Goal: Task Accomplishment & Management: Manage account settings

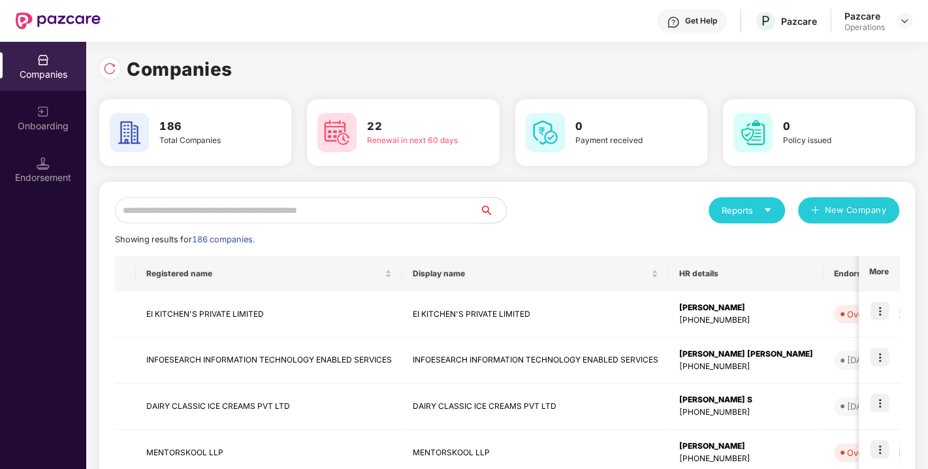
click at [260, 209] on input "text" at bounding box center [297, 210] width 365 height 26
click at [311, 215] on input "text" at bounding box center [297, 210] width 365 height 26
click at [532, 220] on div "Reports New Company" at bounding box center [703, 210] width 392 height 26
click at [564, 218] on div "Reports New Company" at bounding box center [703, 210] width 392 height 26
click at [550, 217] on div "Reports New Company" at bounding box center [703, 210] width 392 height 26
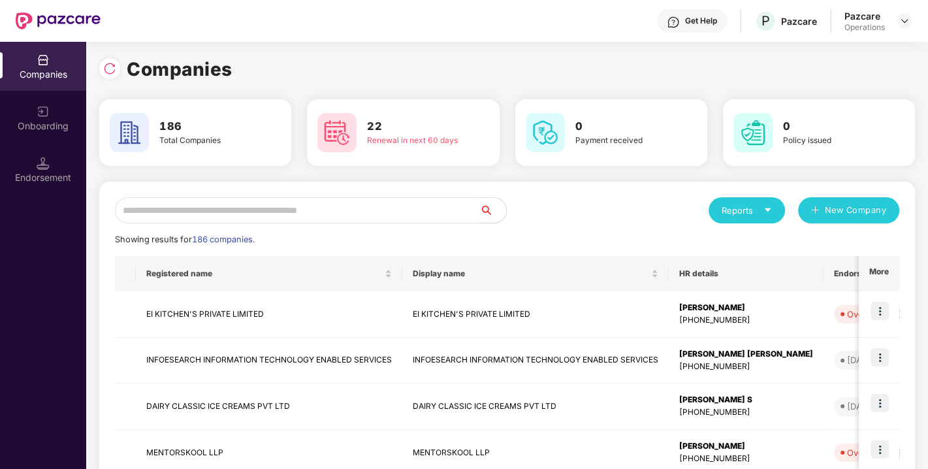
click at [358, 209] on input "text" at bounding box center [297, 210] width 365 height 26
click at [434, 268] on div "Display name" at bounding box center [535, 274] width 245 height 12
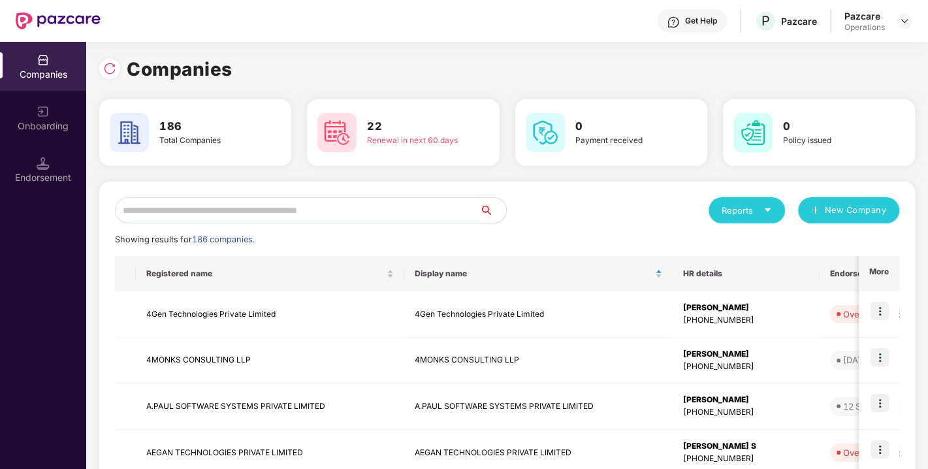
click at [326, 220] on input "text" at bounding box center [297, 210] width 365 height 26
click at [313, 210] on input "text" at bounding box center [297, 210] width 365 height 26
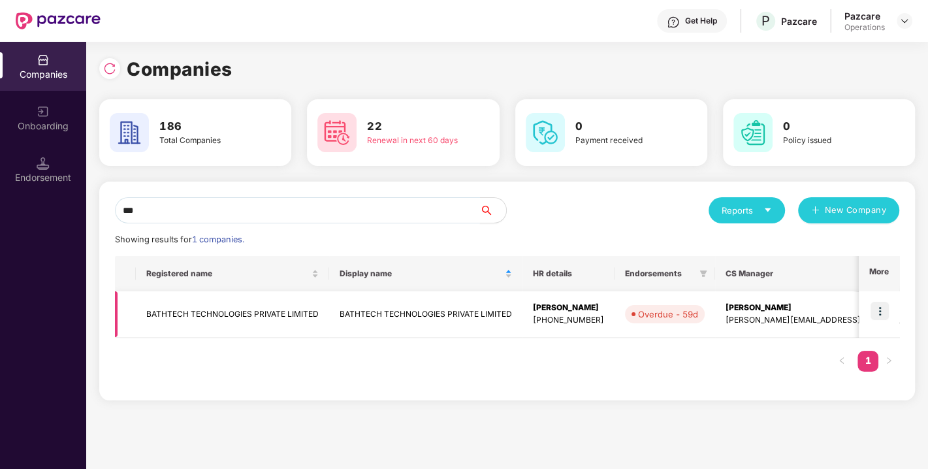
type input "***"
click at [881, 304] on img at bounding box center [879, 311] width 18 height 18
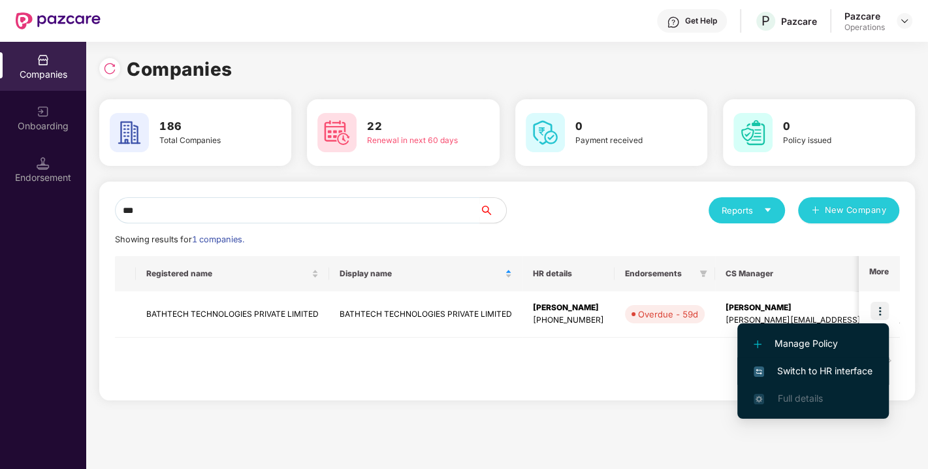
click at [819, 366] on span "Switch to HR interface" at bounding box center [812, 371] width 119 height 14
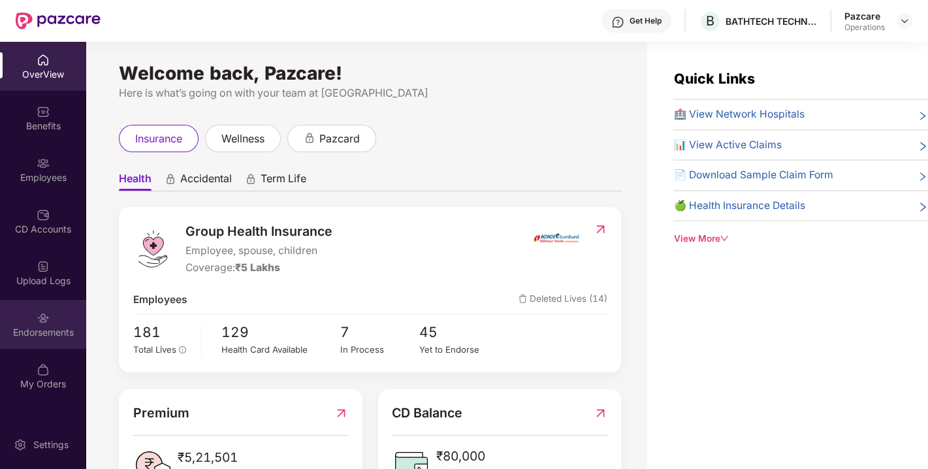
click at [53, 321] on div "Endorsements" at bounding box center [43, 324] width 86 height 49
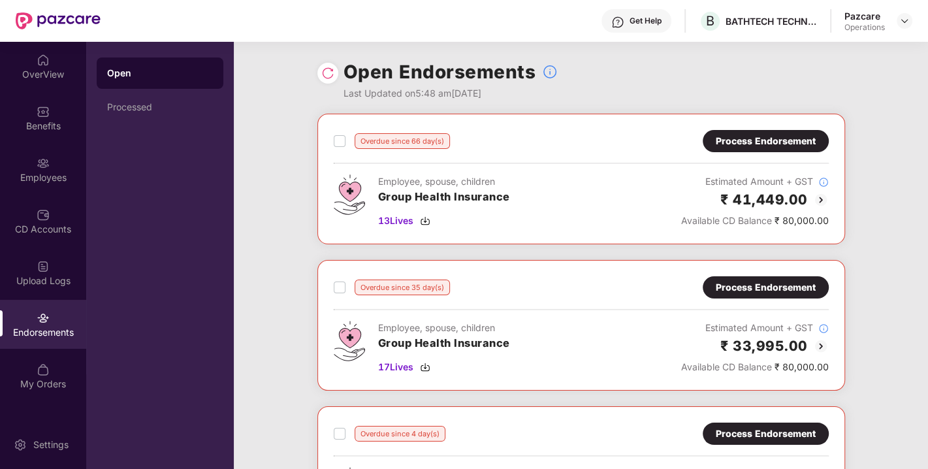
click at [761, 141] on div "Process Endorsement" at bounding box center [765, 141] width 100 height 14
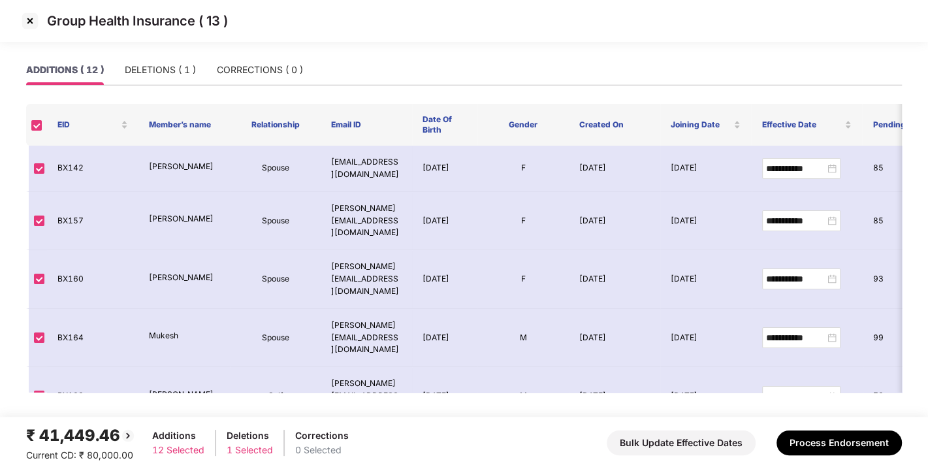
click at [32, 15] on img at bounding box center [30, 20] width 21 height 21
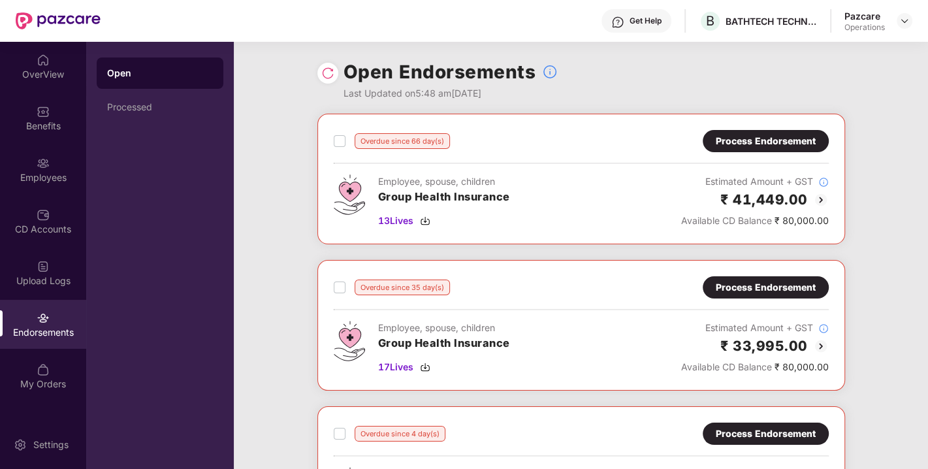
click at [756, 134] on div "Process Endorsement" at bounding box center [765, 141] width 100 height 14
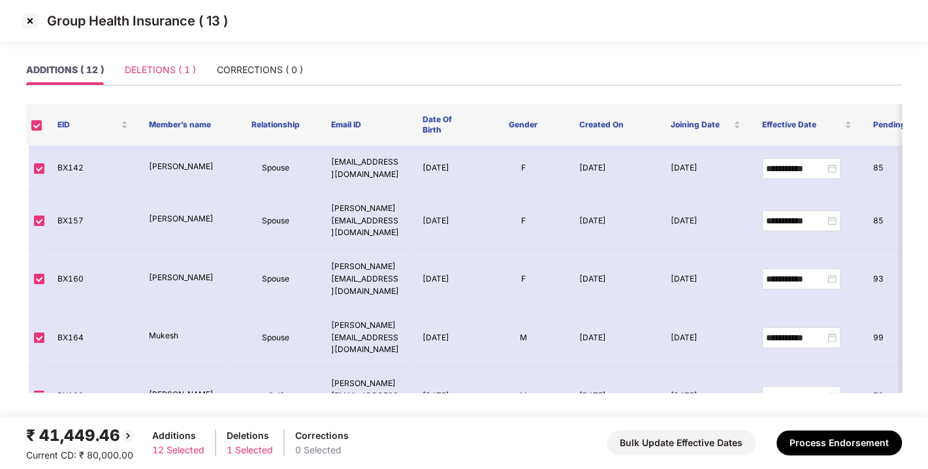
click at [168, 78] on div "DELETIONS ( 1 )" at bounding box center [160, 70] width 71 height 30
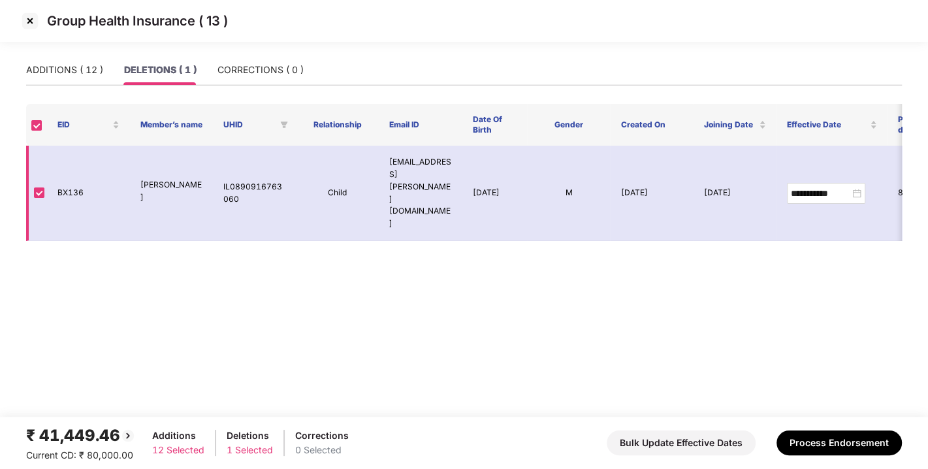
click at [32, 164] on td at bounding box center [36, 193] width 21 height 95
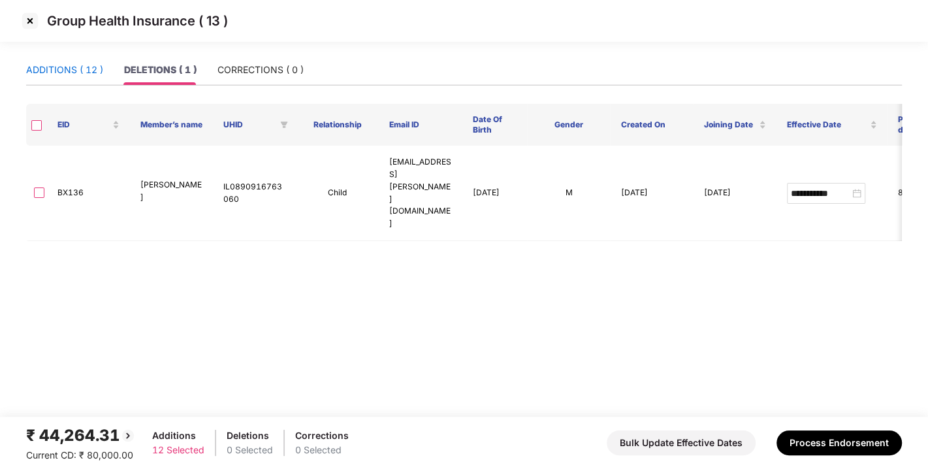
click at [62, 72] on div "ADDITIONS ( 12 )" at bounding box center [64, 70] width 77 height 14
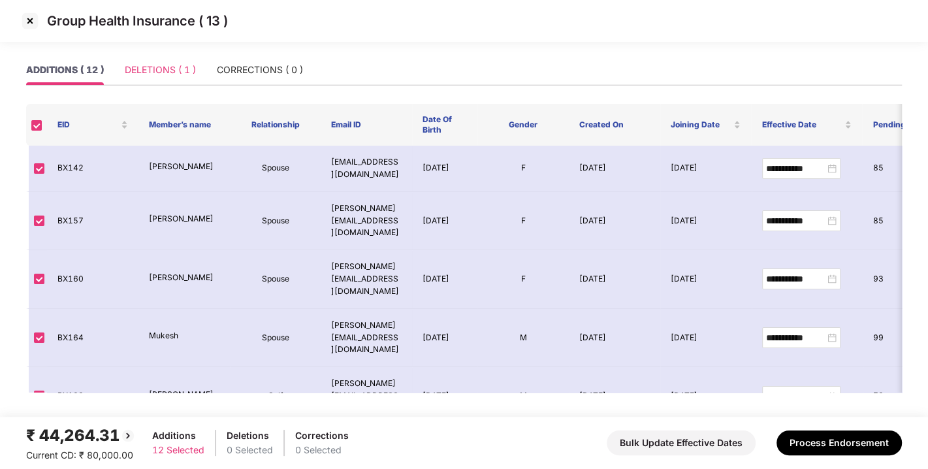
click at [174, 57] on div "DELETIONS ( 1 )" at bounding box center [160, 70] width 71 height 30
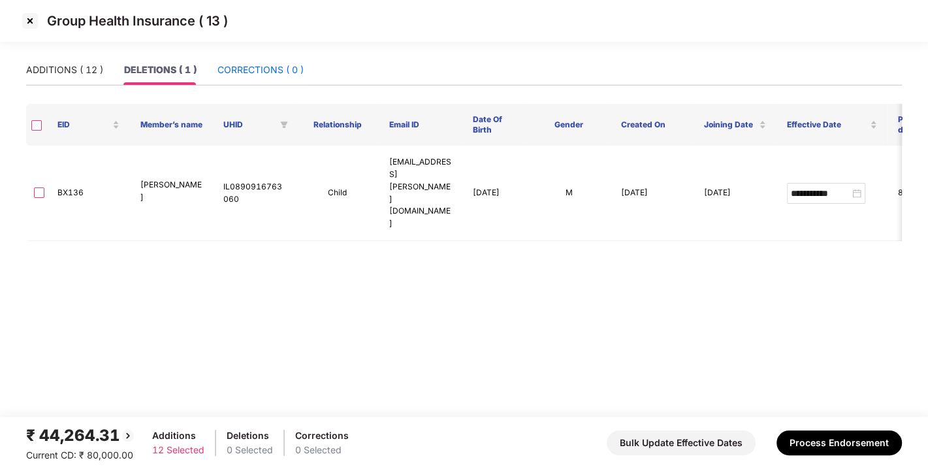
click at [257, 63] on div "CORRECTIONS ( 0 )" at bounding box center [260, 70] width 86 height 14
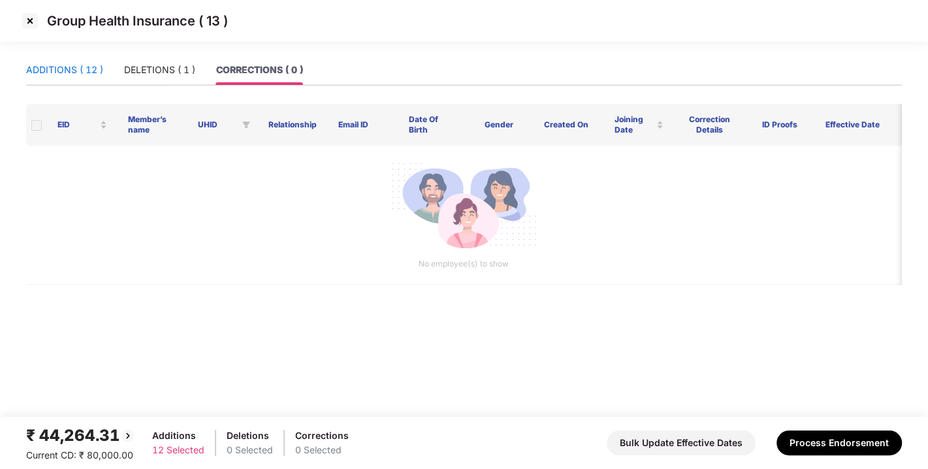
click at [80, 63] on div "ADDITIONS ( 12 )" at bounding box center [64, 70] width 77 height 14
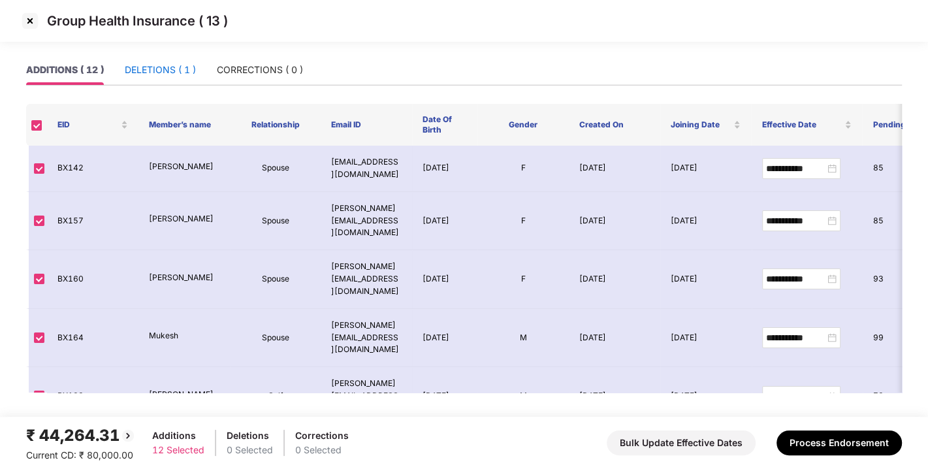
click at [166, 69] on div "DELETIONS ( 1 )" at bounding box center [160, 70] width 71 height 14
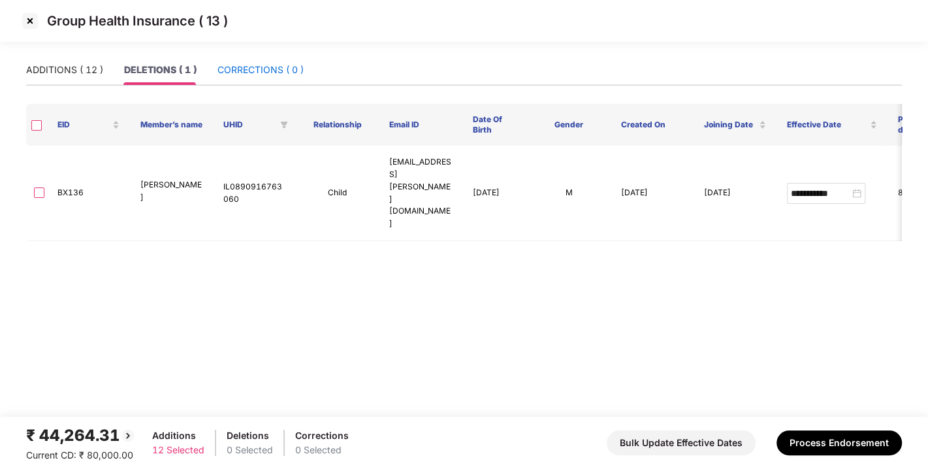
click at [256, 65] on div "CORRECTIONS ( 0 )" at bounding box center [260, 70] width 86 height 14
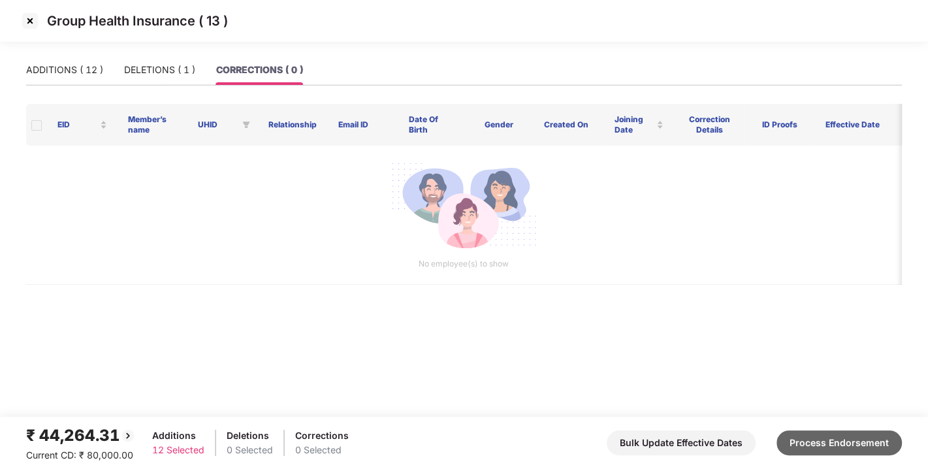
click at [840, 433] on button "Process Endorsement" at bounding box center [838, 442] width 125 height 25
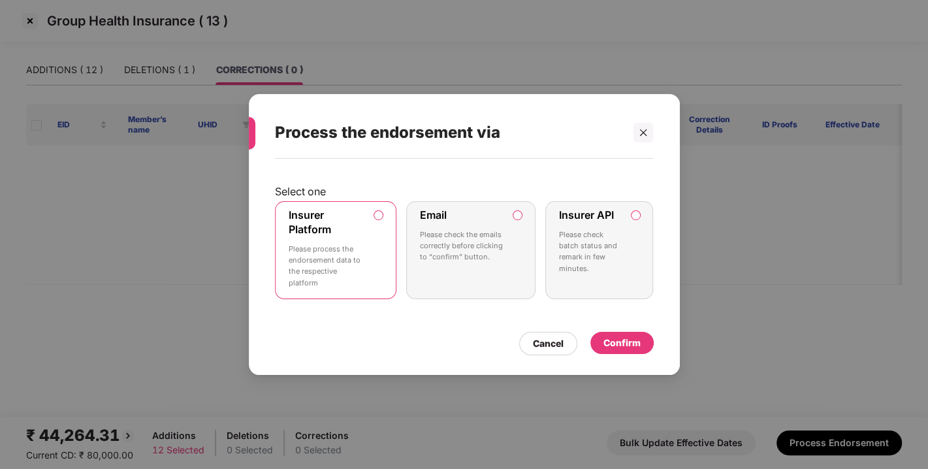
click at [617, 341] on div "Confirm" at bounding box center [621, 343] width 37 height 14
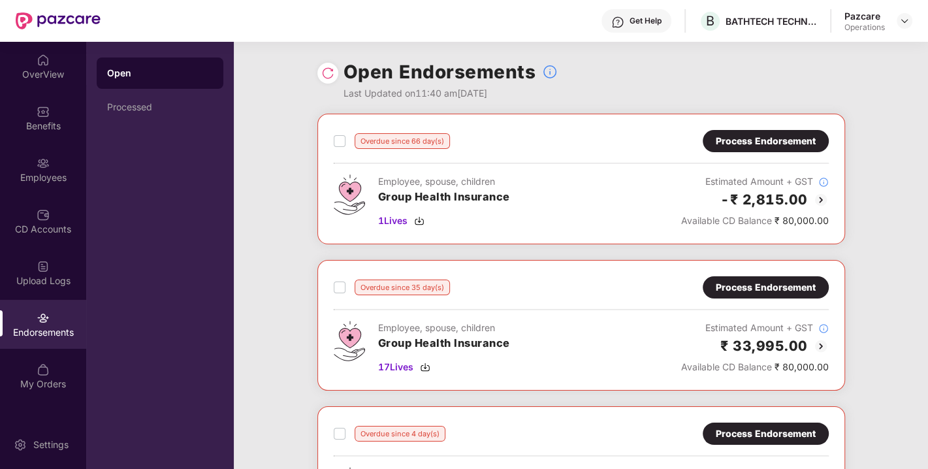
click at [617, 341] on div "Employee, spouse, children Group Health Insurance 17 Lives Estimated Amount + G…" at bounding box center [581, 348] width 495 height 54
click at [762, 285] on div "Process Endorsement" at bounding box center [765, 287] width 100 height 14
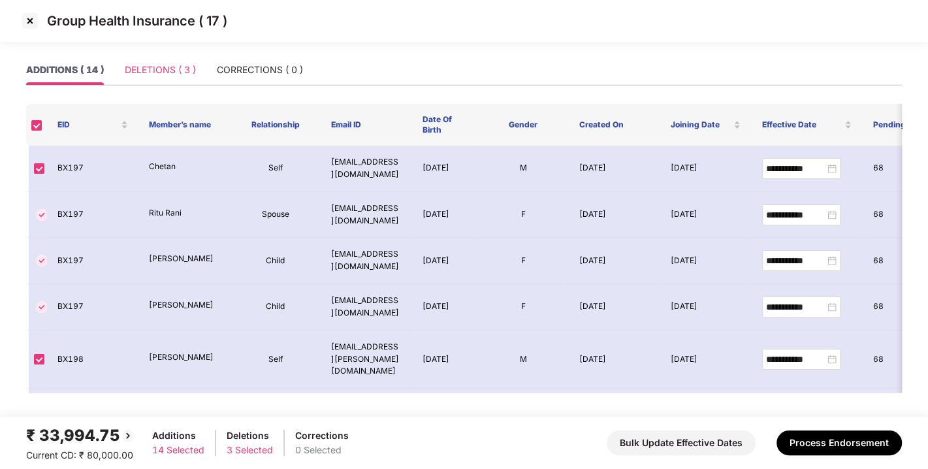
click at [163, 80] on div "DELETIONS ( 3 )" at bounding box center [160, 70] width 71 height 30
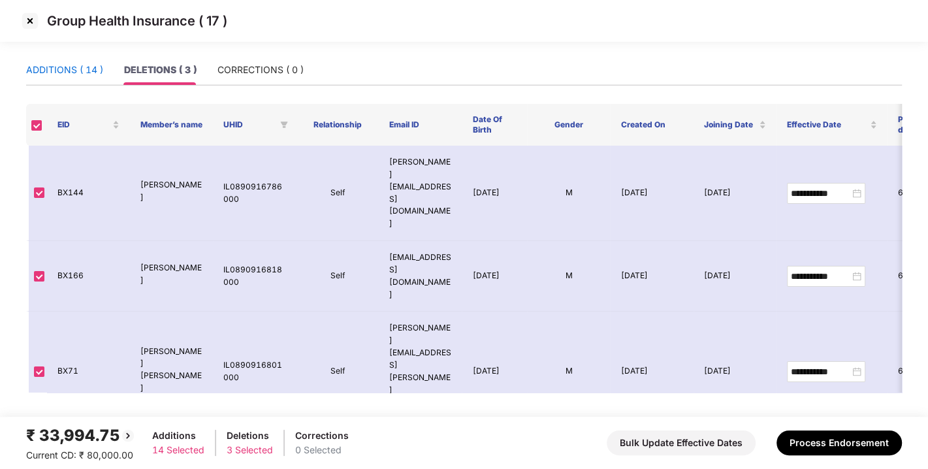
click at [54, 67] on div "ADDITIONS ( 14 )" at bounding box center [64, 70] width 77 height 14
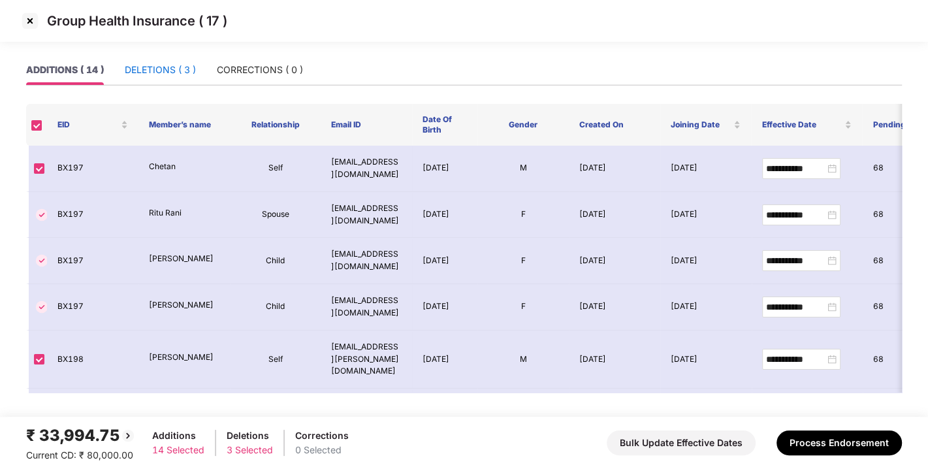
click at [171, 63] on div "DELETIONS ( 3 )" at bounding box center [160, 70] width 71 height 14
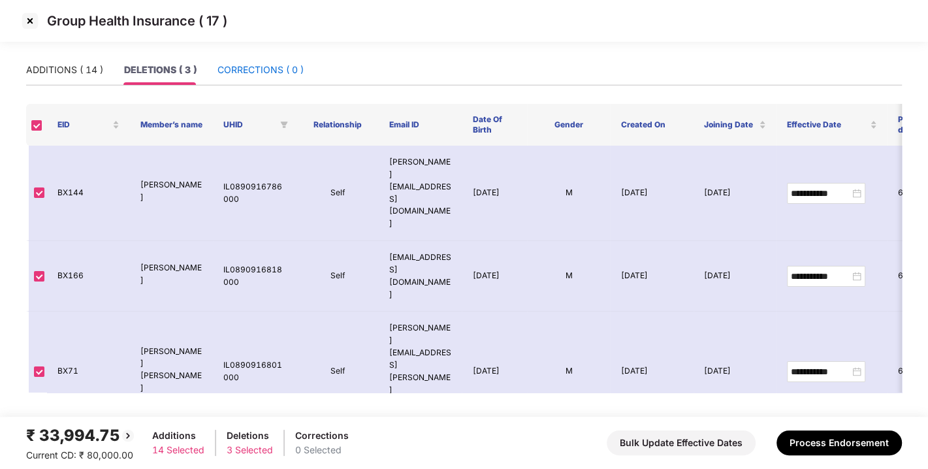
click at [294, 65] on div "CORRECTIONS ( 0 )" at bounding box center [260, 70] width 86 height 14
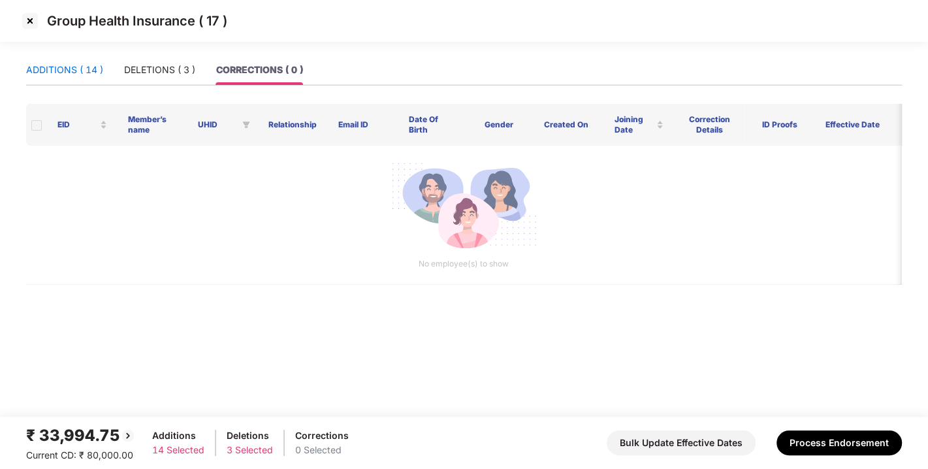
click at [66, 69] on div "ADDITIONS ( 14 )" at bounding box center [64, 70] width 77 height 14
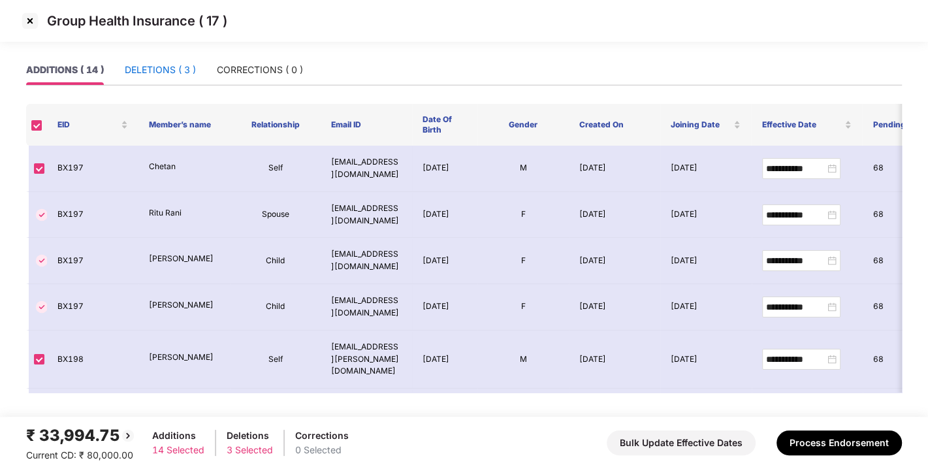
click at [161, 67] on div "DELETIONS ( 3 )" at bounding box center [160, 70] width 71 height 14
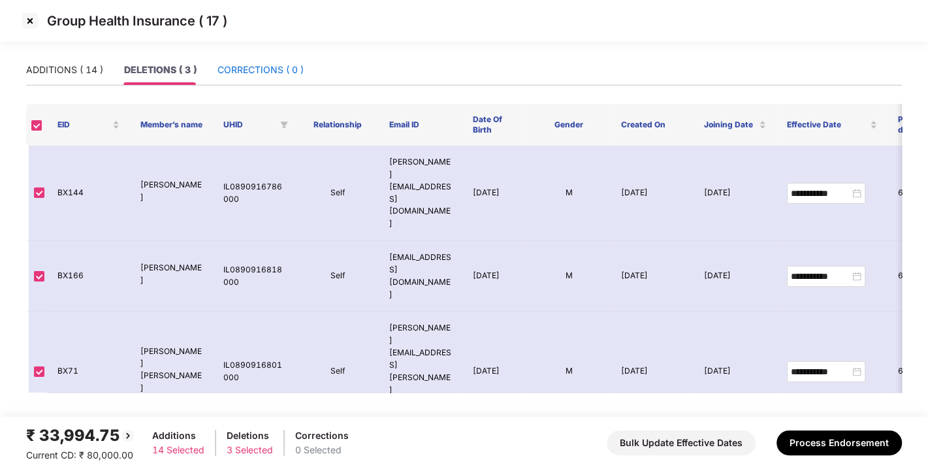
click at [248, 67] on div "CORRECTIONS ( 0 )" at bounding box center [260, 70] width 86 height 14
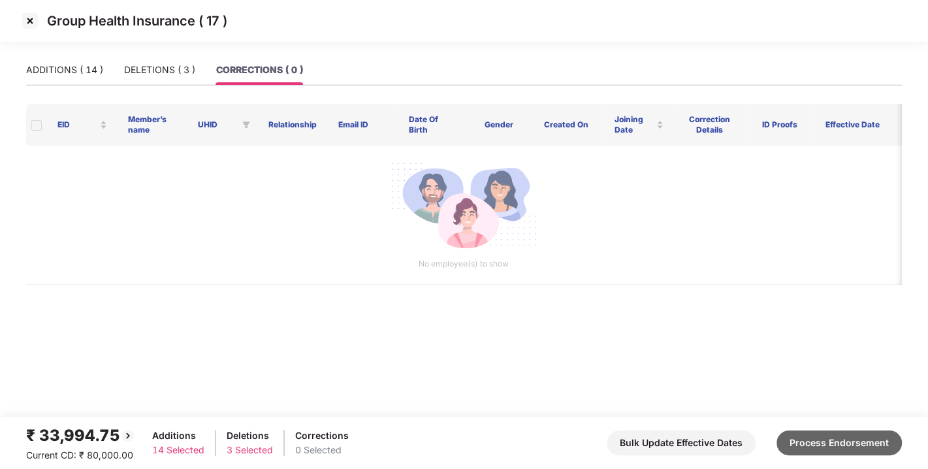
click at [821, 444] on button "Process Endorsement" at bounding box center [838, 442] width 125 height 25
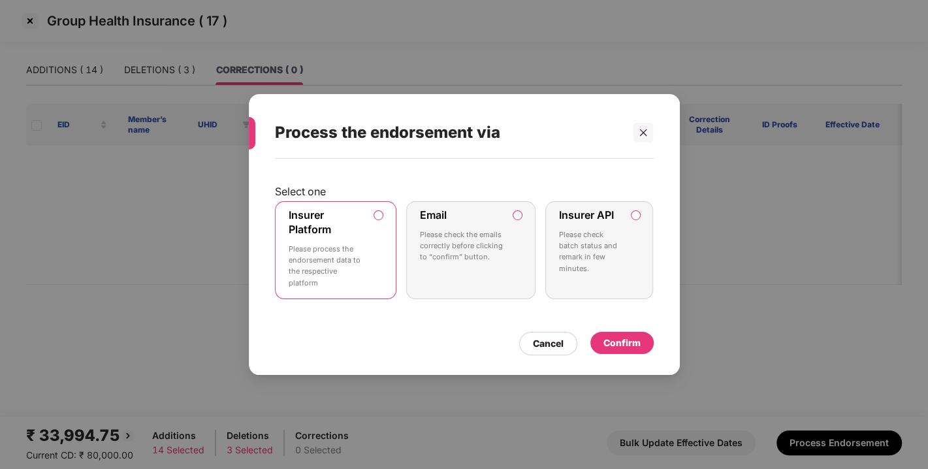
click at [623, 348] on div "Confirm" at bounding box center [621, 343] width 37 height 14
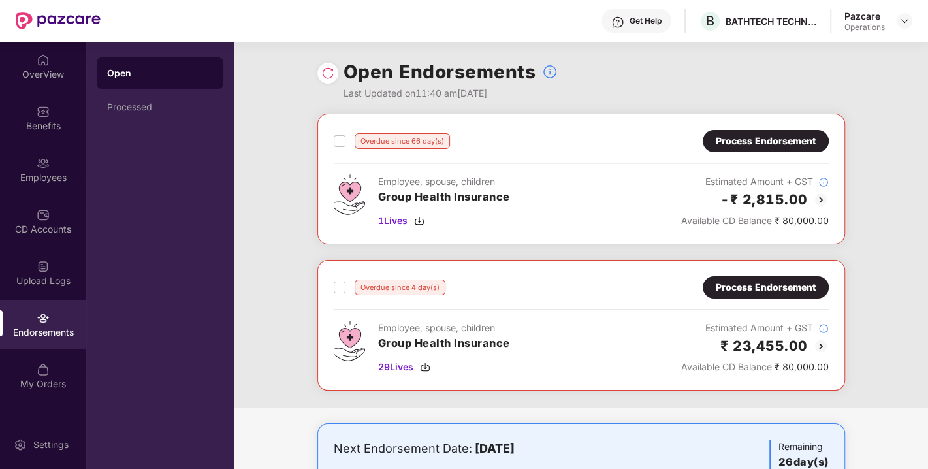
click at [745, 290] on div "Process Endorsement" at bounding box center [765, 287] width 100 height 14
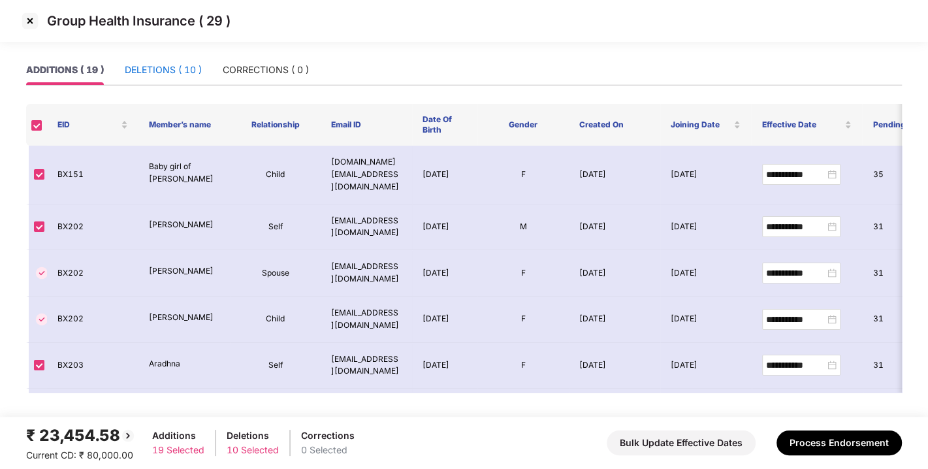
click at [168, 76] on div "DELETIONS ( 10 )" at bounding box center [163, 70] width 77 height 14
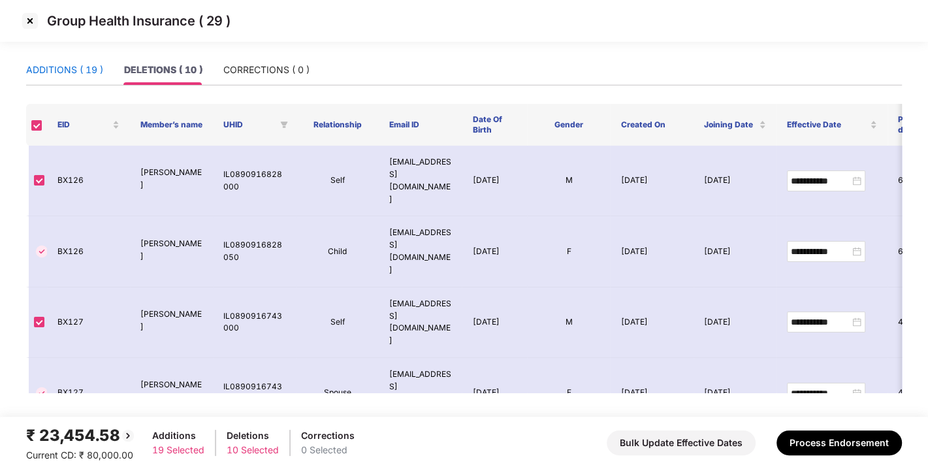
click at [57, 69] on div "ADDITIONS ( 19 )" at bounding box center [64, 70] width 77 height 14
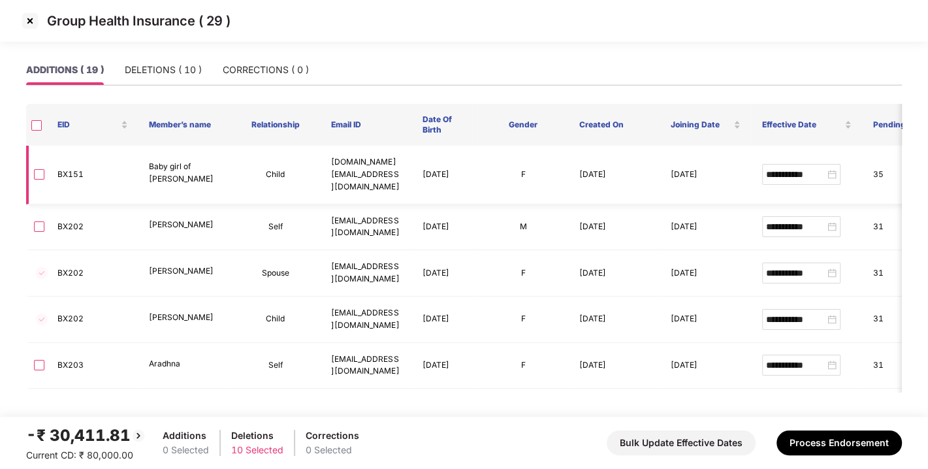
click at [44, 168] on td at bounding box center [36, 175] width 21 height 59
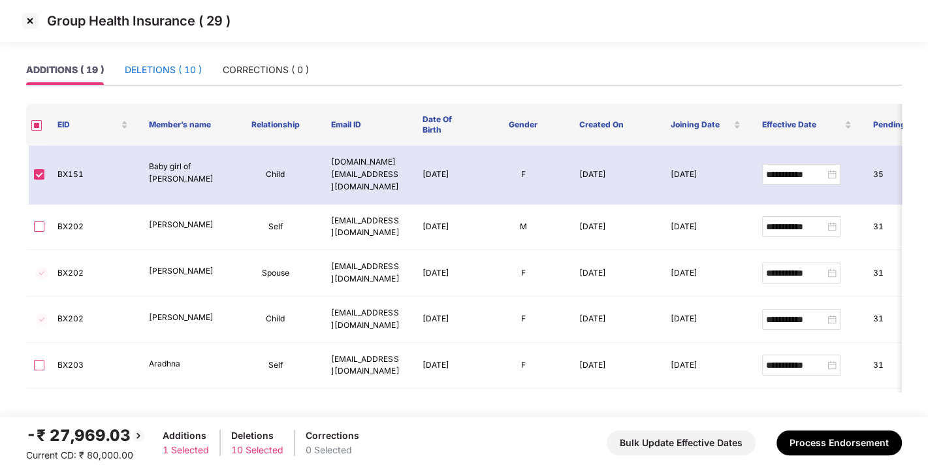
click at [157, 76] on div "DELETIONS ( 10 )" at bounding box center [163, 70] width 77 height 14
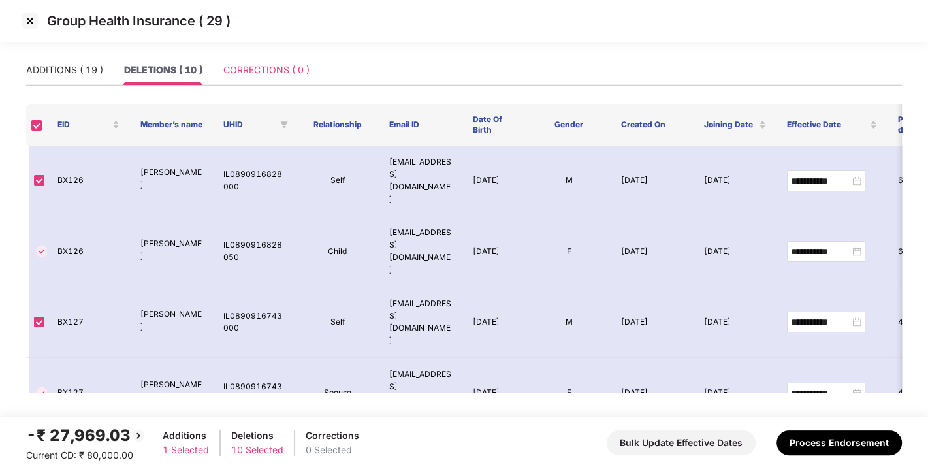
click at [284, 55] on div "CORRECTIONS ( 0 )" at bounding box center [266, 70] width 86 height 30
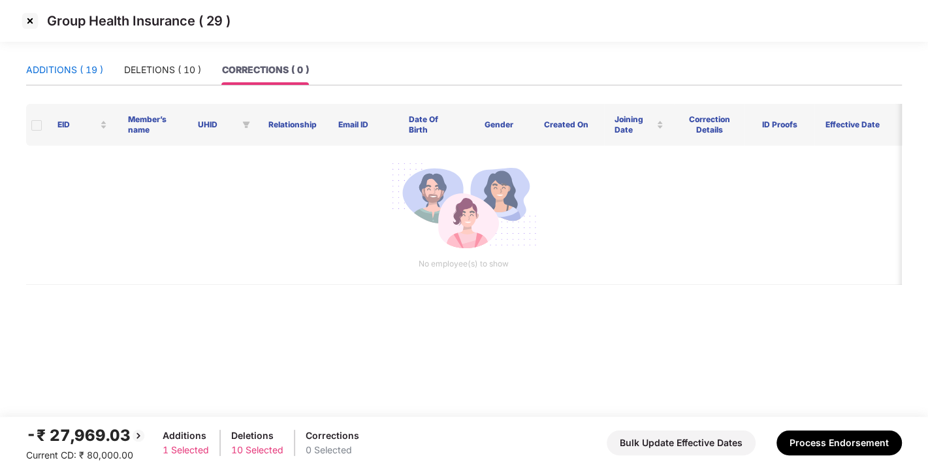
click at [101, 69] on div "ADDITIONS ( 19 )" at bounding box center [64, 70] width 77 height 14
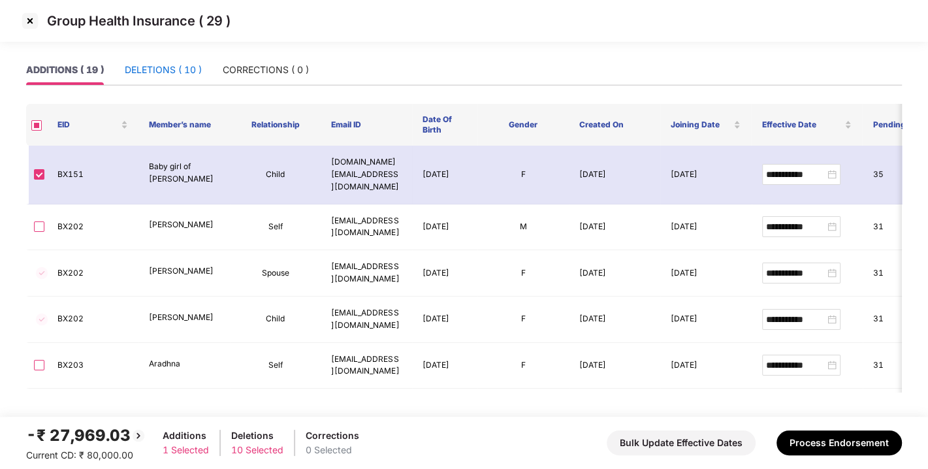
click at [151, 69] on div "DELETIONS ( 10 )" at bounding box center [163, 70] width 77 height 14
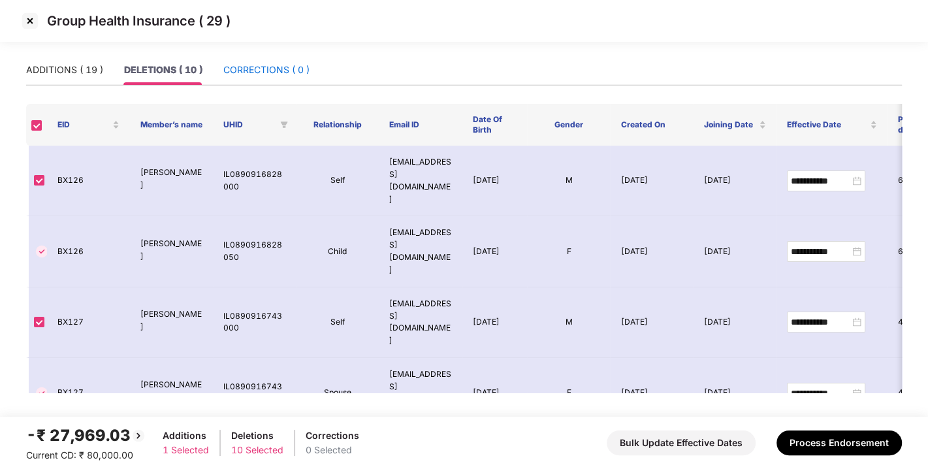
click at [251, 73] on div "CORRECTIONS ( 0 )" at bounding box center [266, 70] width 86 height 14
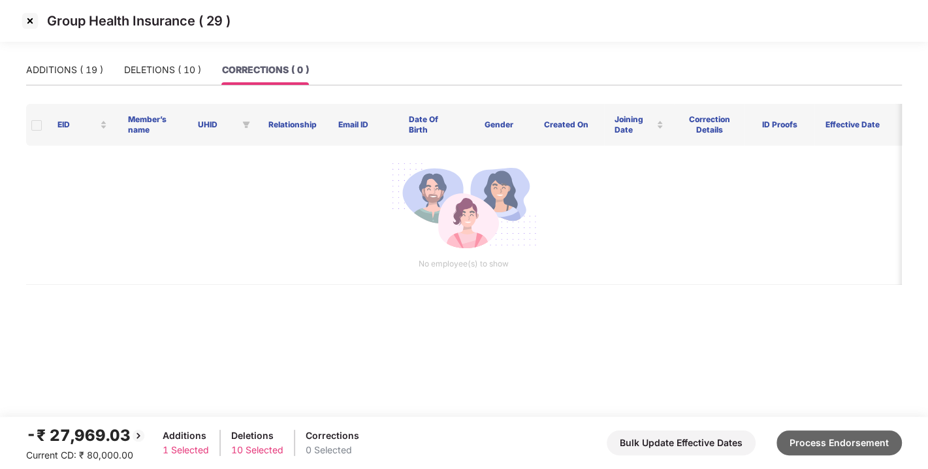
click at [811, 444] on button "Process Endorsement" at bounding box center [838, 442] width 125 height 25
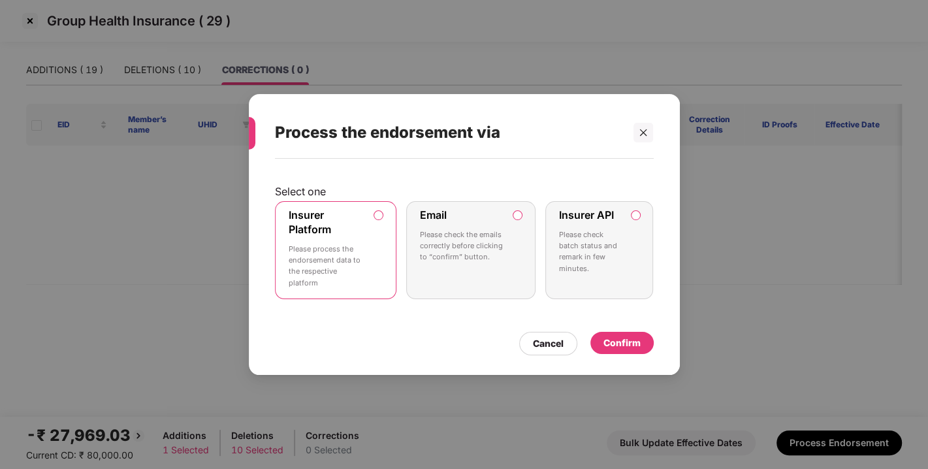
click at [612, 346] on div "Confirm" at bounding box center [621, 343] width 37 height 14
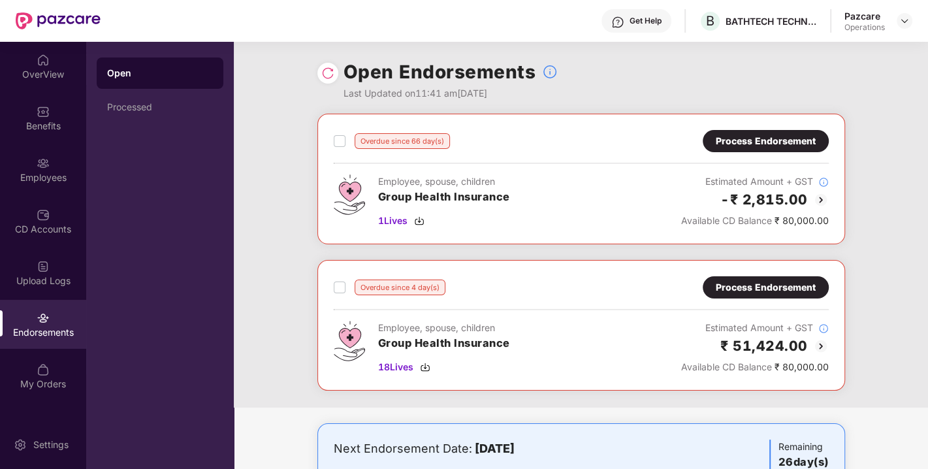
click at [764, 283] on div "Process Endorsement" at bounding box center [765, 287] width 100 height 14
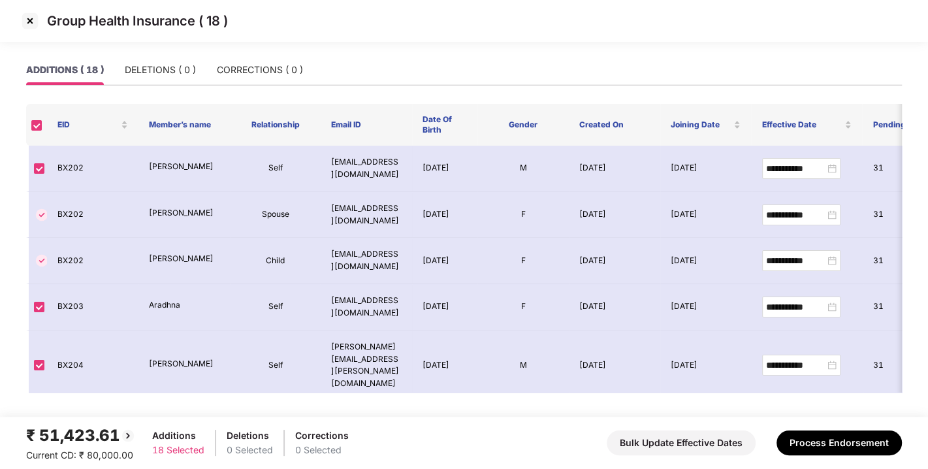
click at [32, 27] on img at bounding box center [30, 20] width 21 height 21
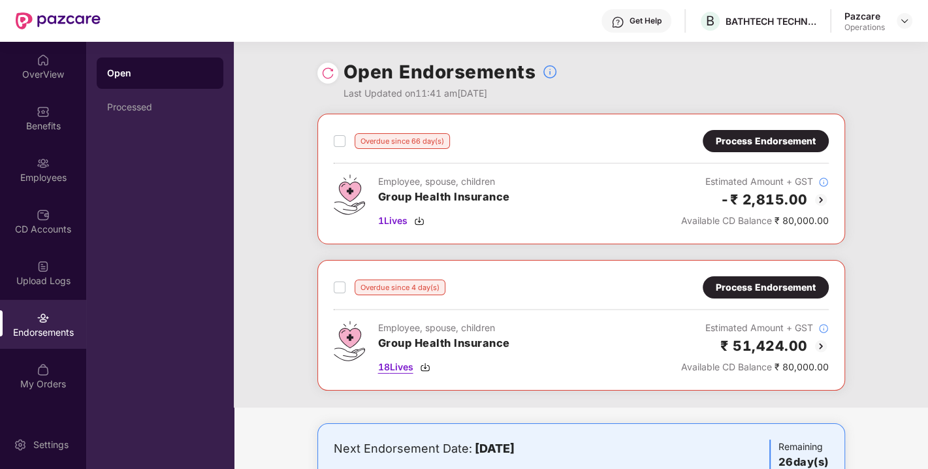
click at [427, 366] on img at bounding box center [425, 367] width 10 height 10
click at [907, 20] on img at bounding box center [904, 21] width 10 height 10
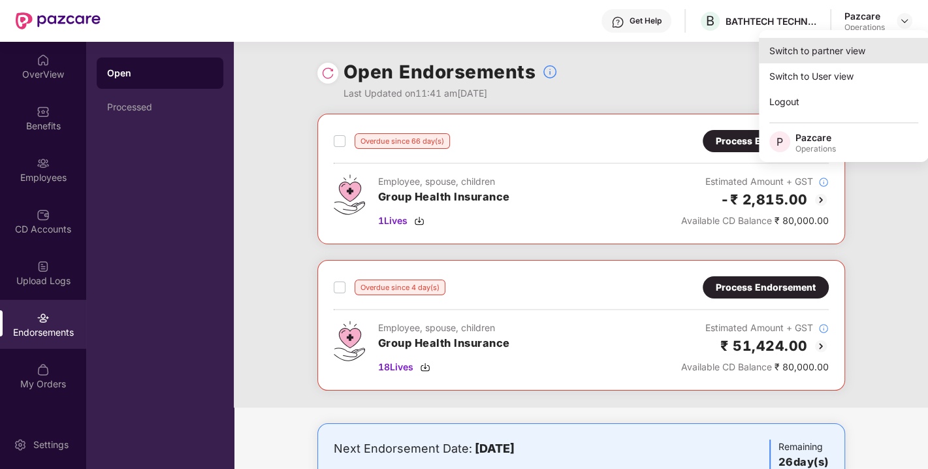
click at [832, 44] on div "Switch to partner view" at bounding box center [844, 50] width 170 height 25
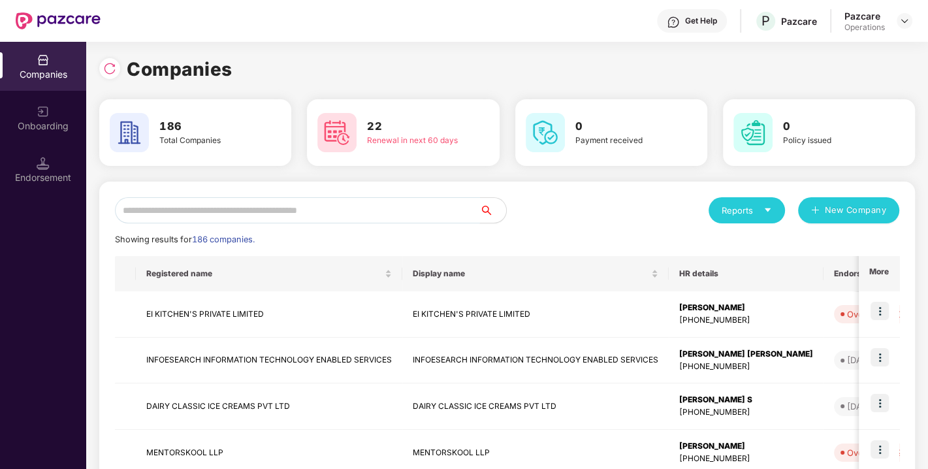
click at [333, 203] on input "text" at bounding box center [297, 210] width 365 height 26
paste input "**********"
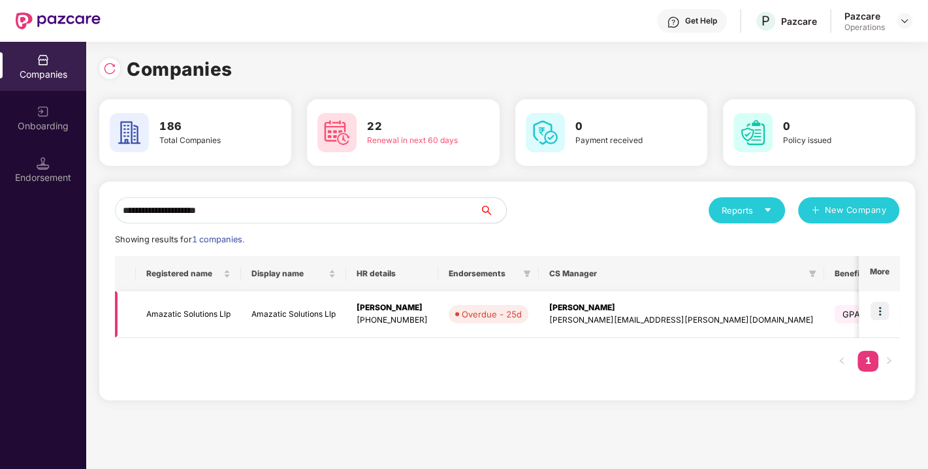
type input "**********"
click at [181, 315] on td "Amazatic Solutions Llp" at bounding box center [188, 314] width 105 height 46
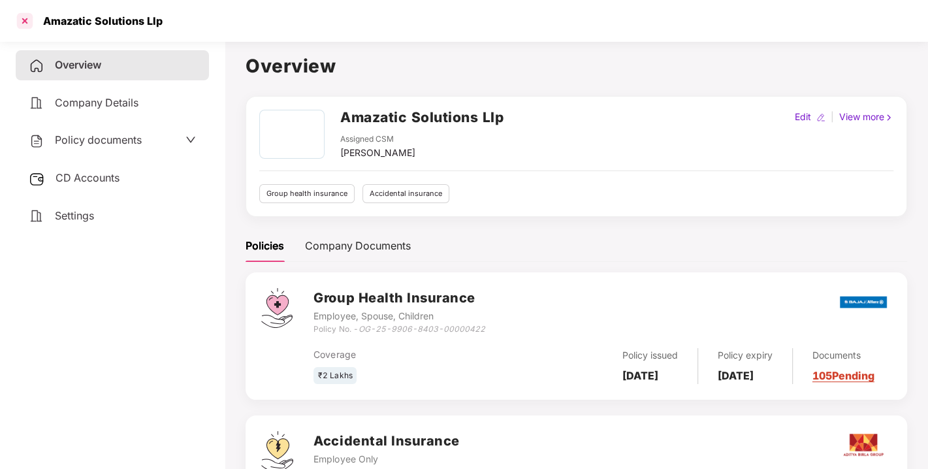
click at [24, 20] on div at bounding box center [24, 20] width 21 height 21
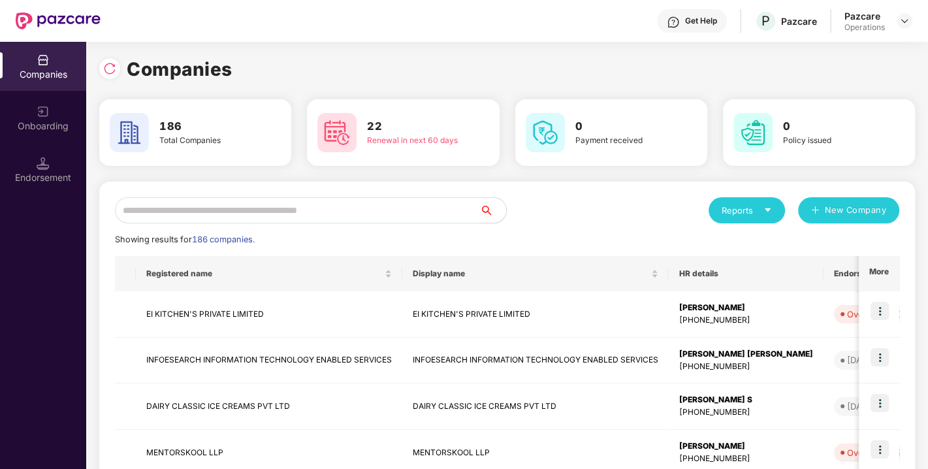
click at [292, 207] on input "text" at bounding box center [297, 210] width 365 height 26
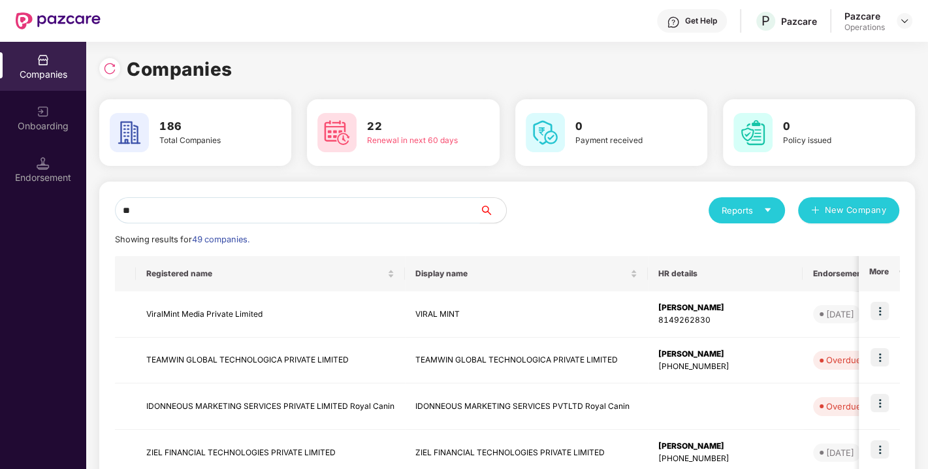
type input "*"
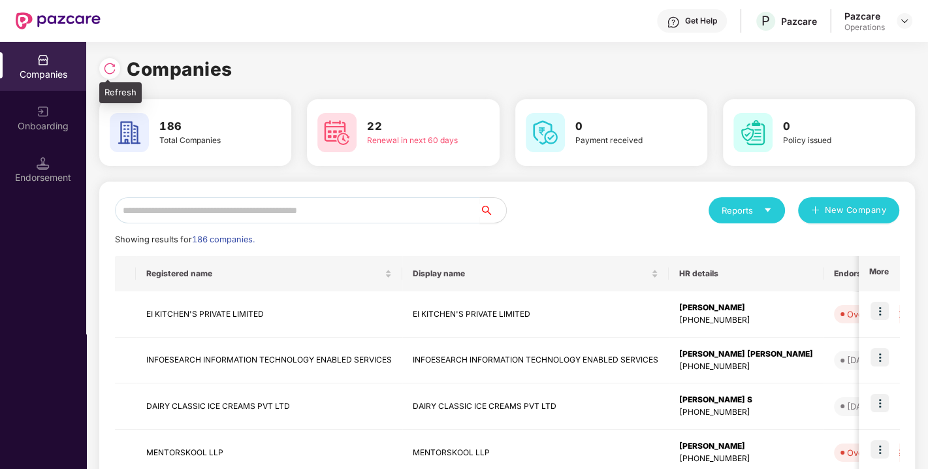
click at [110, 69] on img at bounding box center [109, 68] width 13 height 13
click at [294, 218] on input "text" at bounding box center [297, 210] width 365 height 26
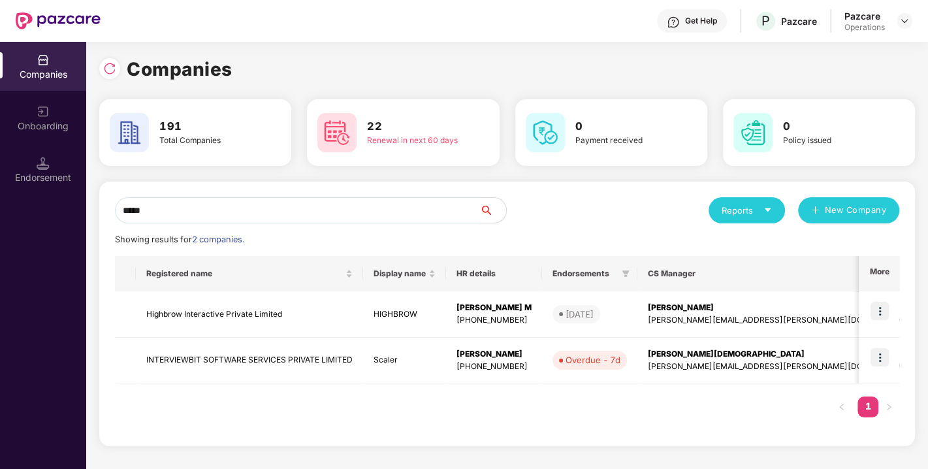
type input "*****"
click at [875, 357] on img at bounding box center [879, 357] width 18 height 18
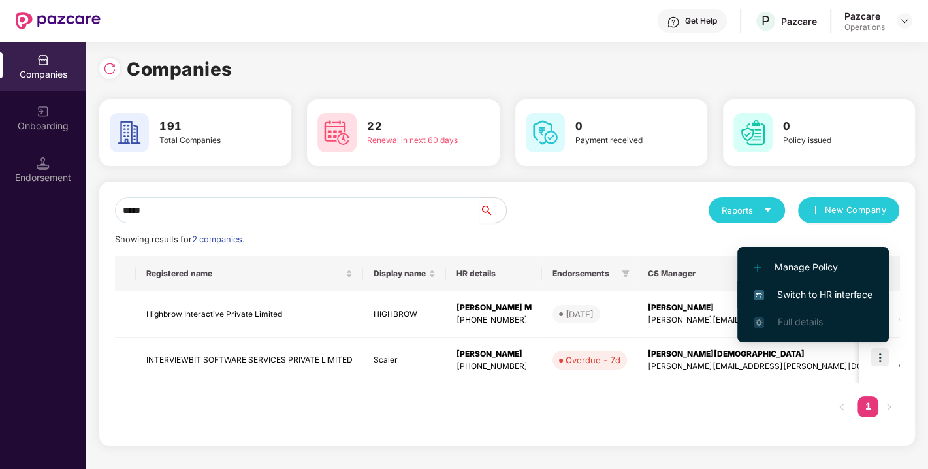
click at [819, 289] on span "Switch to HR interface" at bounding box center [812, 294] width 119 height 14
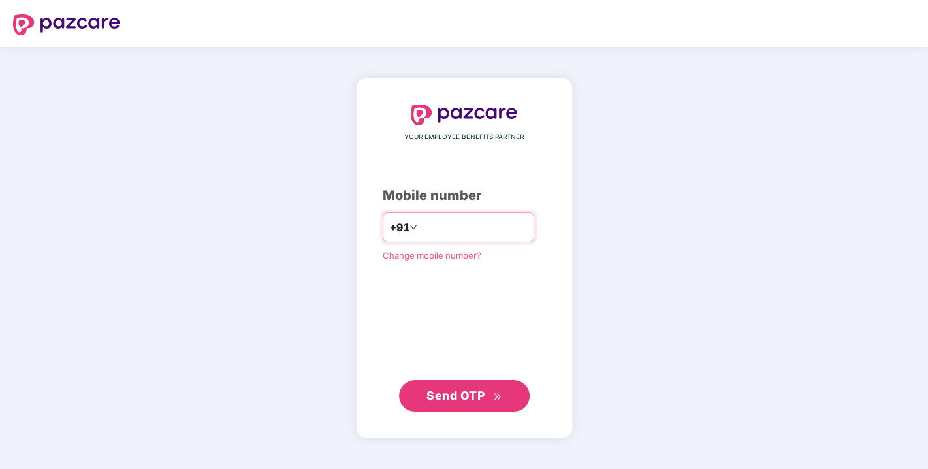
drag, startPoint x: 0, startPoint y: 0, endPoint x: 427, endPoint y: 223, distance: 481.8
click at [427, 223] on input "number" at bounding box center [473, 227] width 107 height 21
type input "**********"
click at [445, 385] on button "Send OTP" at bounding box center [464, 394] width 131 height 31
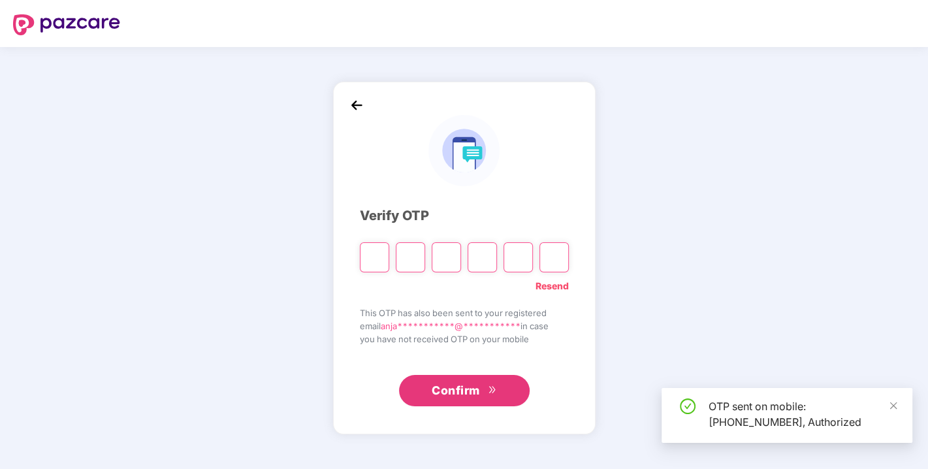
type input "*"
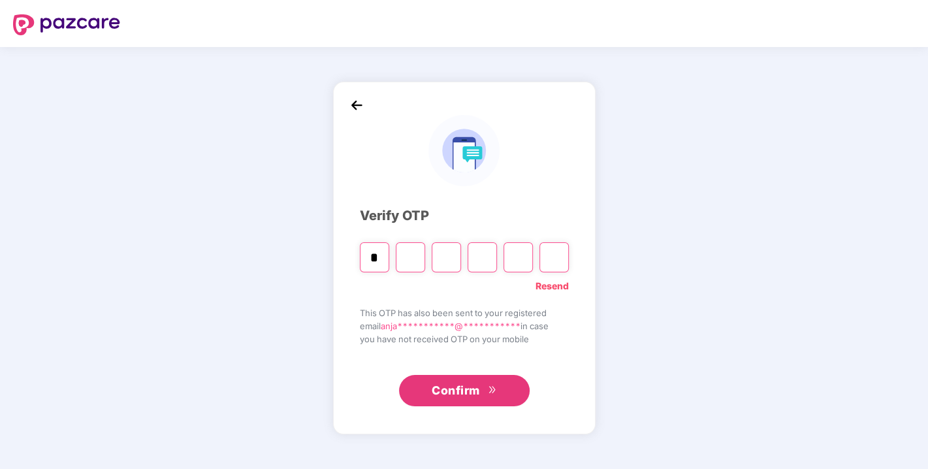
type input "*"
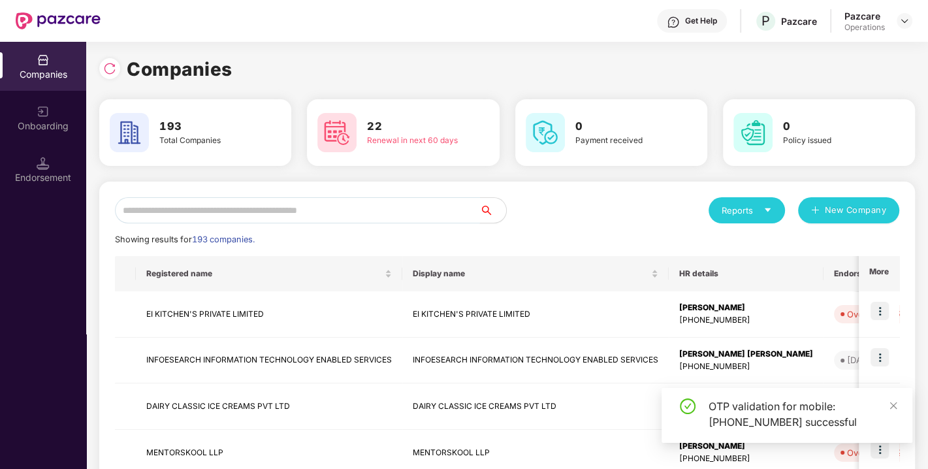
click at [227, 212] on input "text" at bounding box center [297, 210] width 365 height 26
paste input "*"
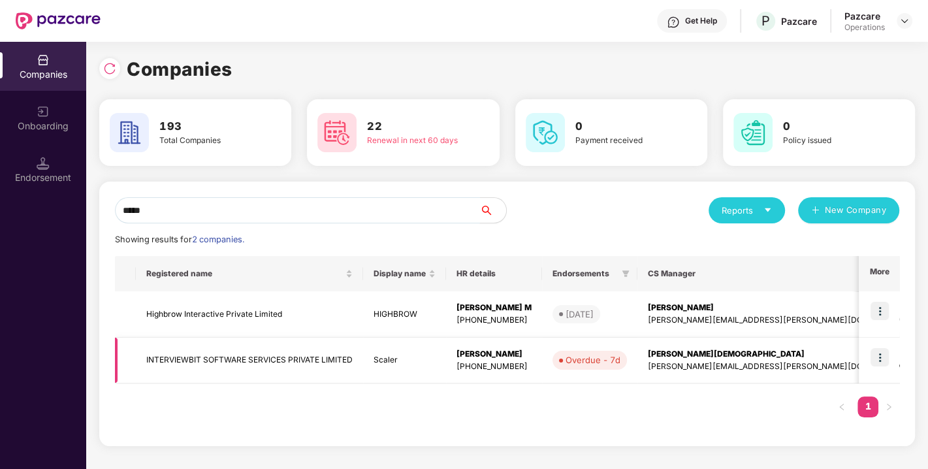
type input "*****"
click at [886, 357] on img at bounding box center [879, 357] width 18 height 18
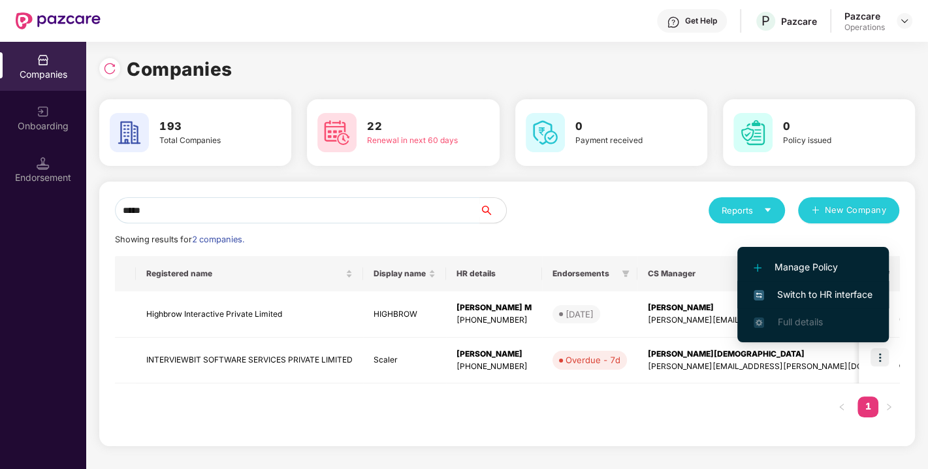
click at [809, 294] on span "Switch to HR interface" at bounding box center [812, 294] width 119 height 14
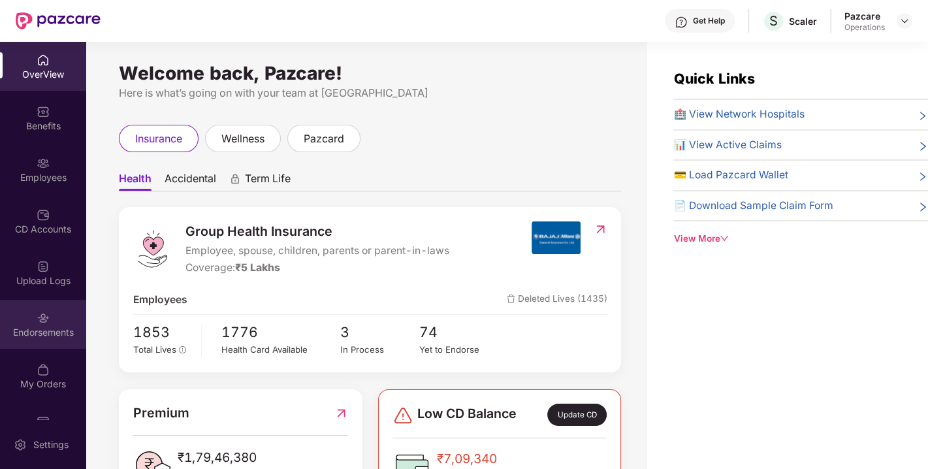
click at [31, 330] on div "Endorsements" at bounding box center [43, 332] width 86 height 13
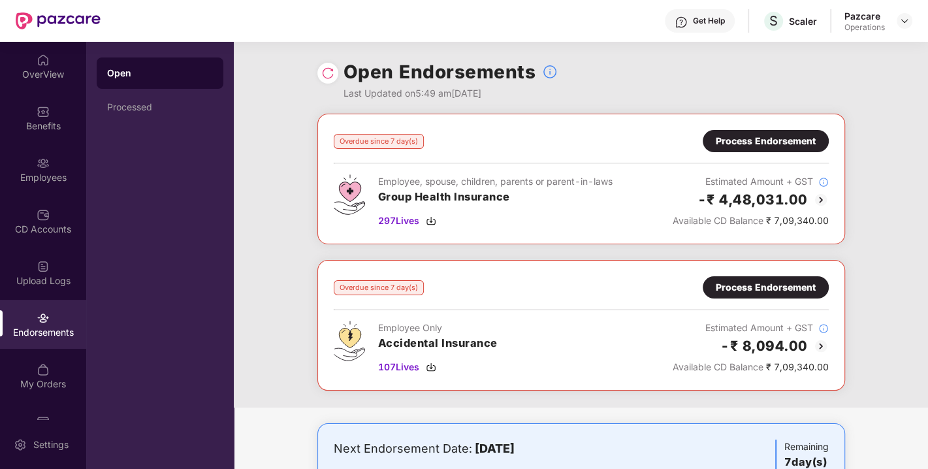
click at [764, 284] on div "Process Endorsement" at bounding box center [765, 287] width 100 height 14
